Goal: Complete application form

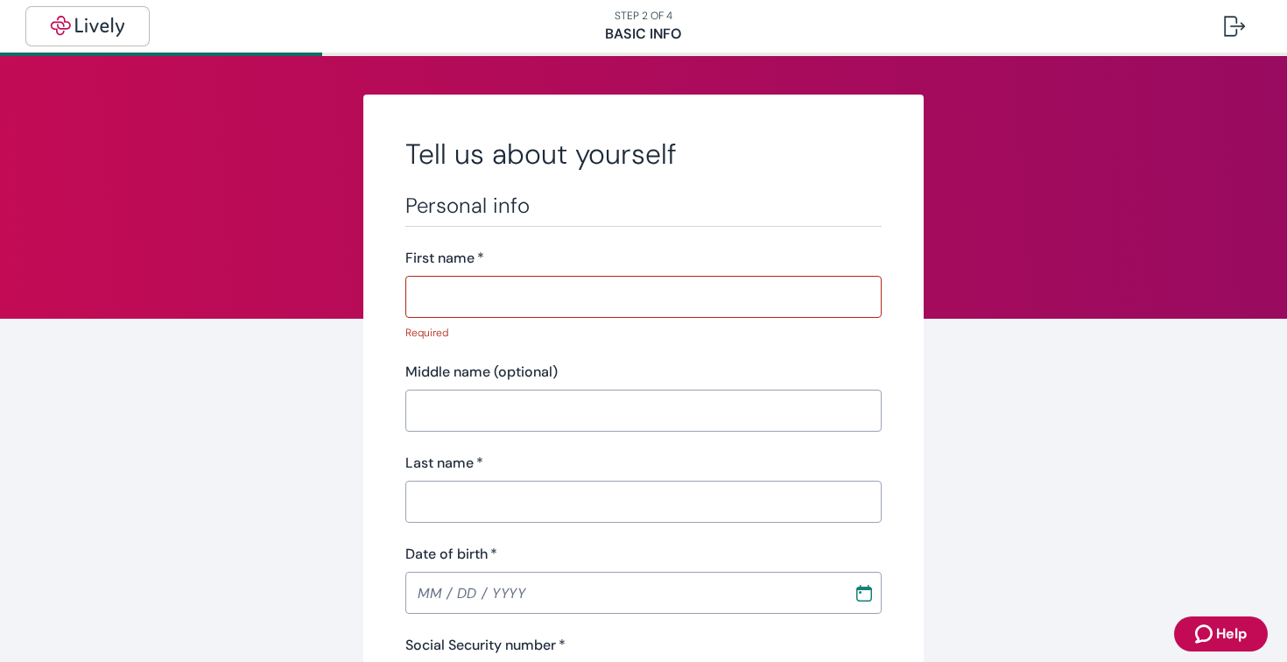
click at [99, 27] on img "button" at bounding box center [88, 26] width 98 height 21
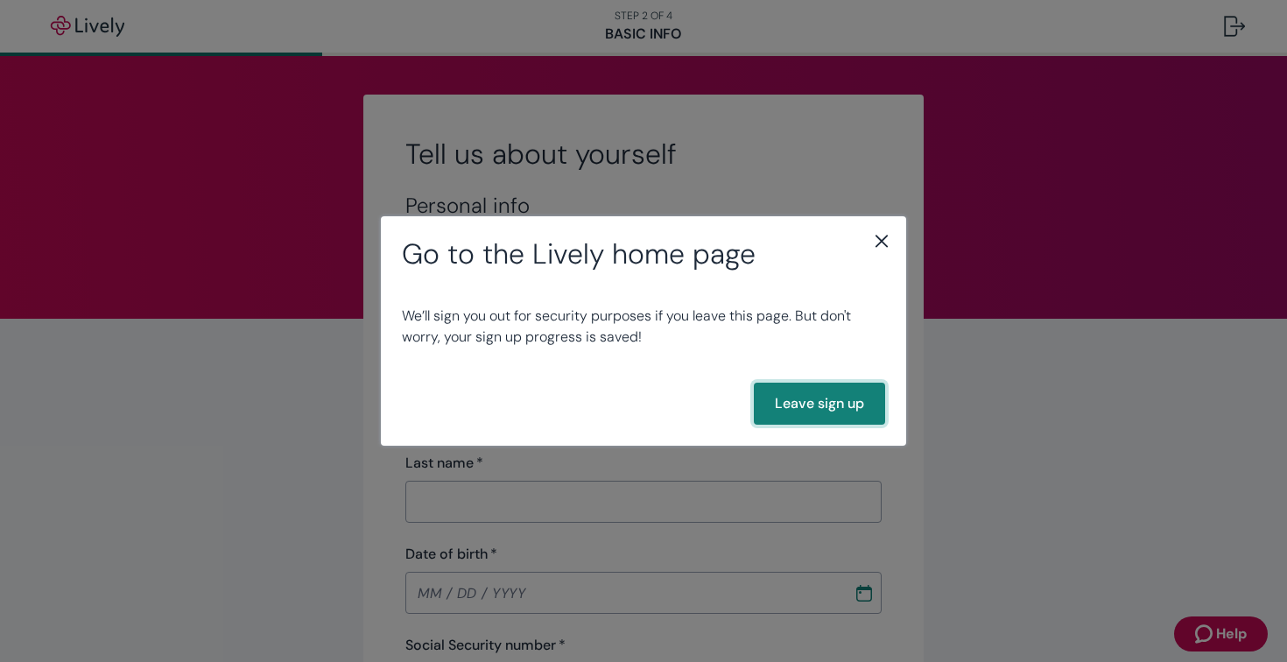
click at [807, 415] on button "Leave sign up" at bounding box center [819, 403] width 131 height 42
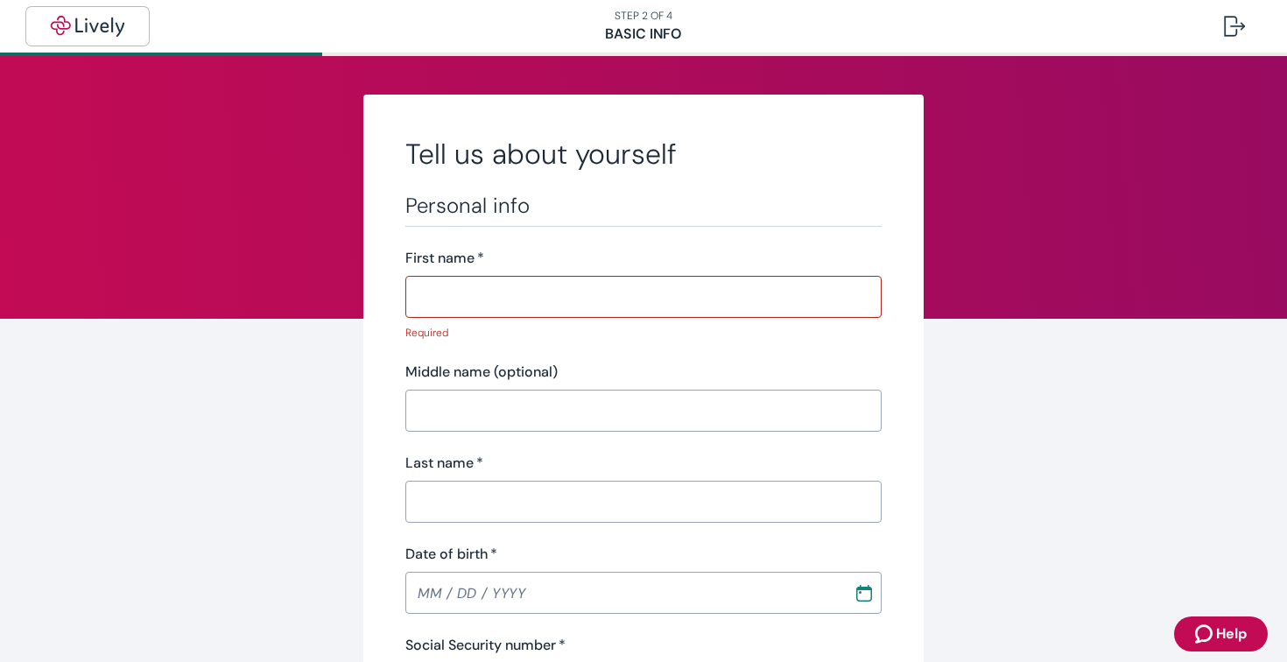
click at [76, 24] on img "button" at bounding box center [88, 26] width 98 height 21
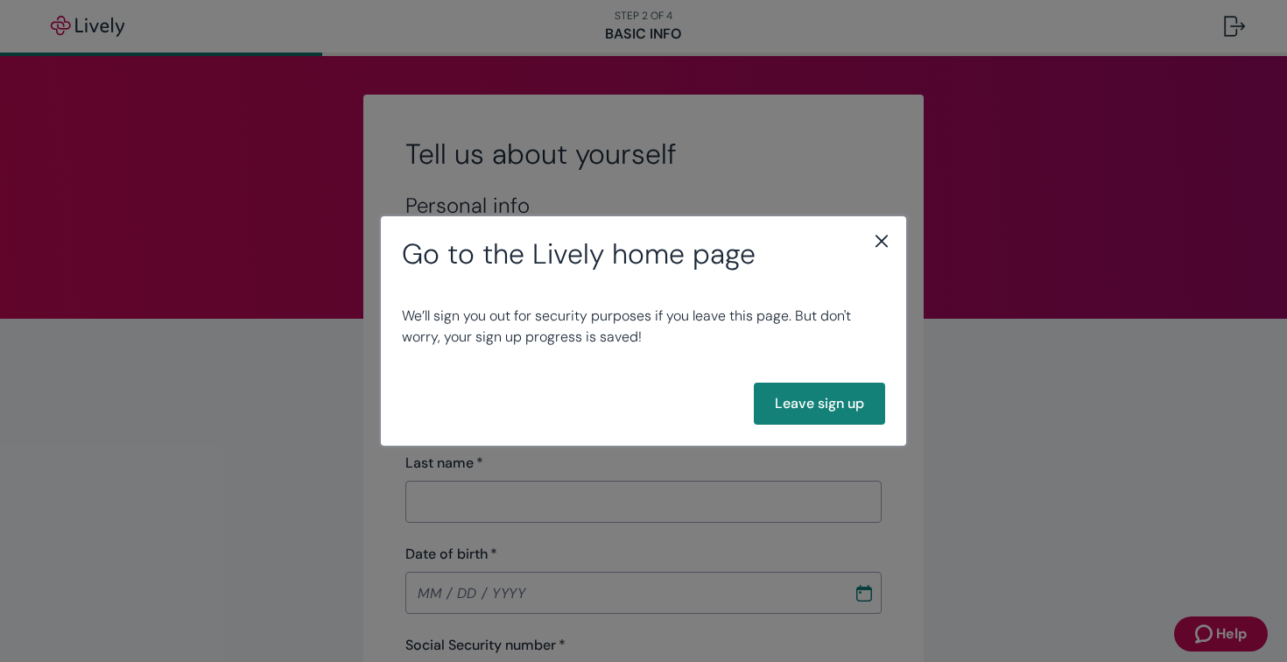
click at [879, 248] on icon "close" at bounding box center [881, 240] width 21 height 21
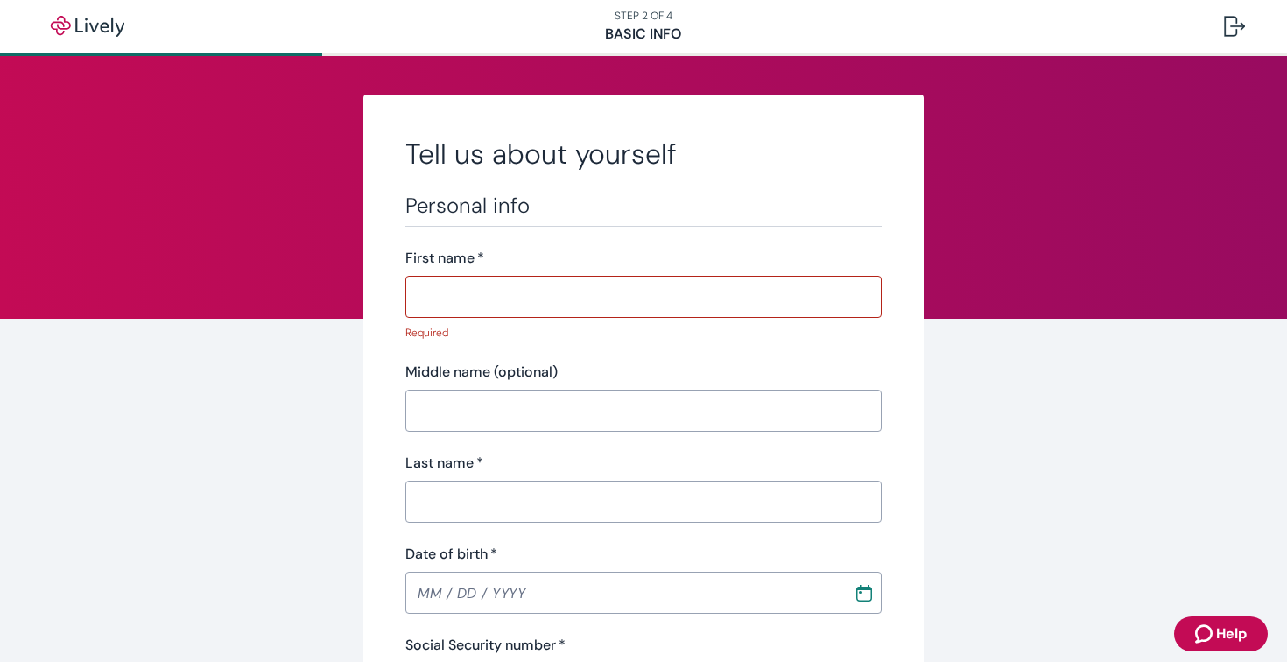
click at [604, 301] on input "First name   *" at bounding box center [643, 296] width 476 height 35
type input "[STREET_ADDRESS]"
type input "[GEOGRAPHIC_DATA]"
type input "[US_STATE]"
type input "81623"
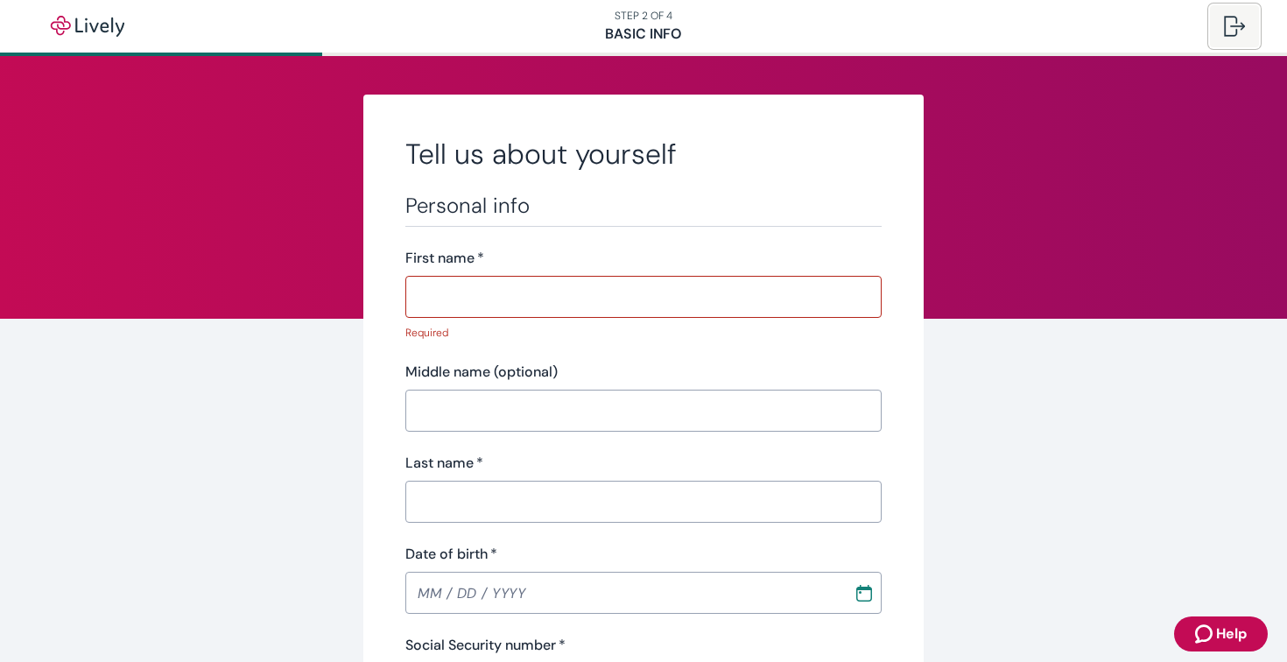
click at [1229, 32] on div at bounding box center [1234, 26] width 21 height 21
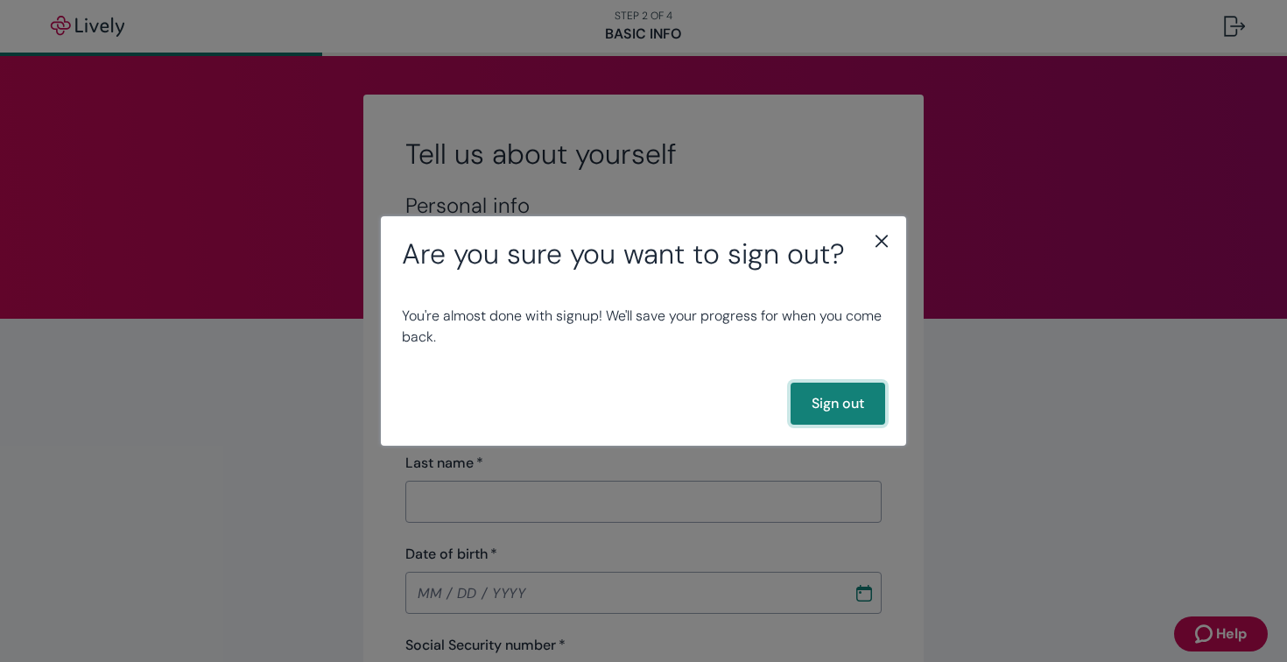
click at [848, 398] on button "Sign out" at bounding box center [837, 403] width 95 height 42
